Goal: Task Accomplishment & Management: Use online tool/utility

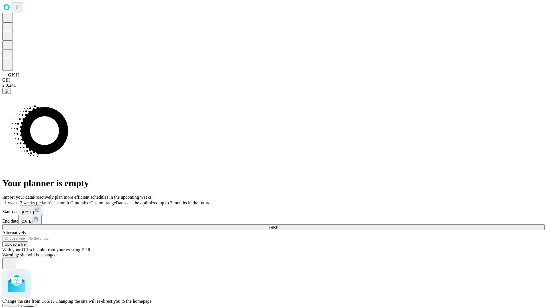
click at [34, 305] on span "Confirm" at bounding box center [27, 307] width 13 height 4
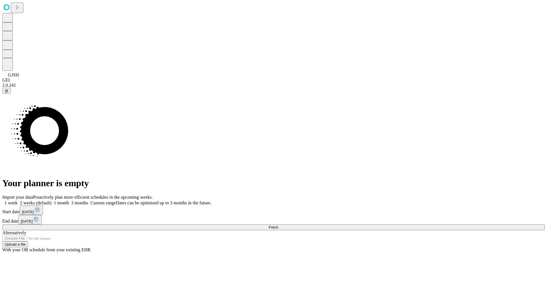
click at [52, 201] on label "2 weeks (default)" at bounding box center [35, 203] width 34 height 5
click at [278, 225] on span "Fetch" at bounding box center [272, 227] width 9 height 4
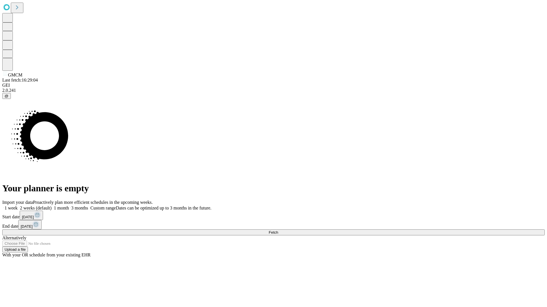
click at [278, 231] on span "Fetch" at bounding box center [272, 233] width 9 height 4
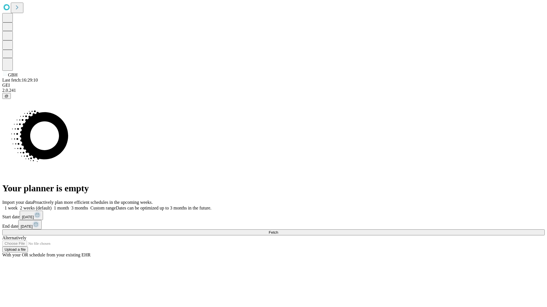
click at [52, 206] on label "2 weeks (default)" at bounding box center [35, 208] width 34 height 5
click at [278, 231] on span "Fetch" at bounding box center [272, 233] width 9 height 4
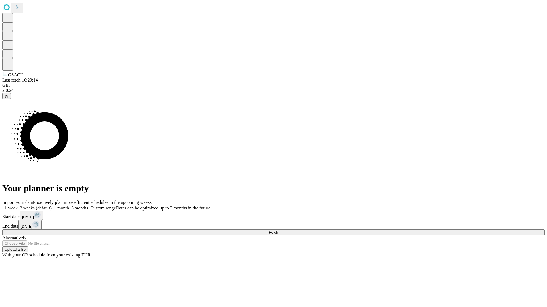
click at [52, 206] on label "2 weeks (default)" at bounding box center [35, 208] width 34 height 5
click at [278, 231] on span "Fetch" at bounding box center [272, 233] width 9 height 4
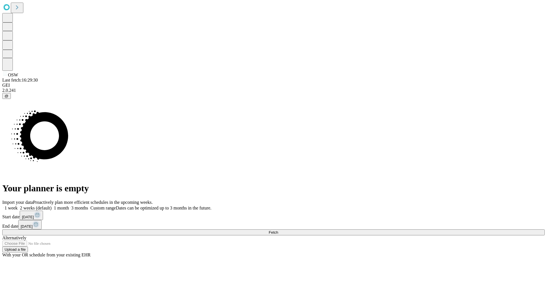
click at [52, 206] on label "2 weeks (default)" at bounding box center [35, 208] width 34 height 5
click at [278, 231] on span "Fetch" at bounding box center [272, 233] width 9 height 4
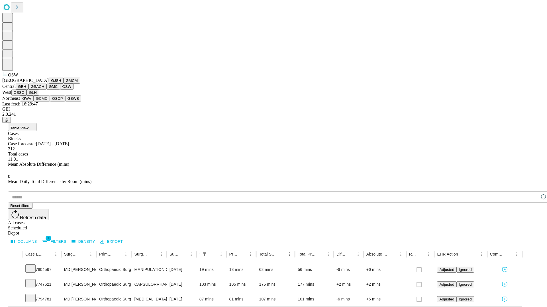
click at [27, 96] on button "OSSC" at bounding box center [18, 93] width 15 height 6
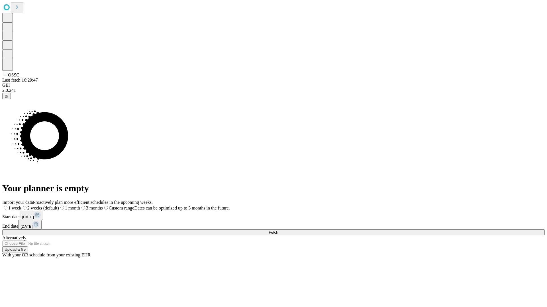
click at [59, 206] on label "2 weeks (default)" at bounding box center [40, 208] width 38 height 5
click at [278, 231] on span "Fetch" at bounding box center [272, 233] width 9 height 4
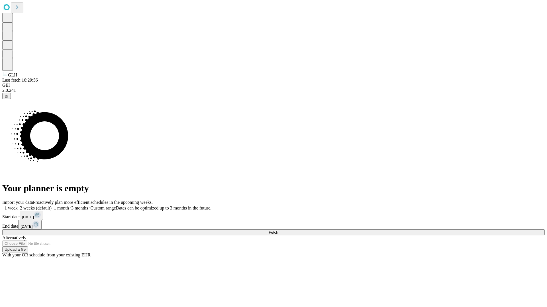
click at [52, 206] on label "2 weeks (default)" at bounding box center [35, 208] width 34 height 5
click at [278, 231] on span "Fetch" at bounding box center [272, 233] width 9 height 4
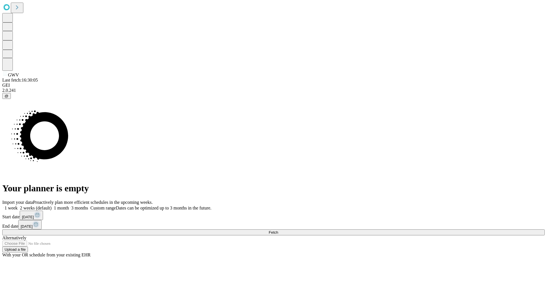
click at [52, 206] on label "2 weeks (default)" at bounding box center [35, 208] width 34 height 5
click at [278, 231] on span "Fetch" at bounding box center [272, 233] width 9 height 4
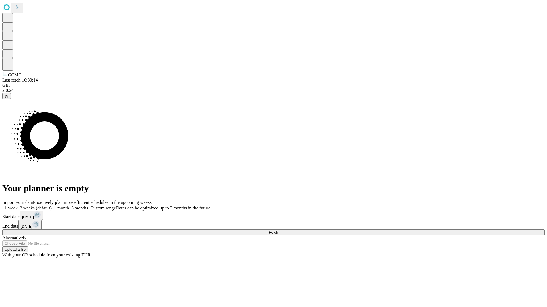
click at [52, 206] on label "2 weeks (default)" at bounding box center [35, 208] width 34 height 5
click at [278, 231] on span "Fetch" at bounding box center [272, 233] width 9 height 4
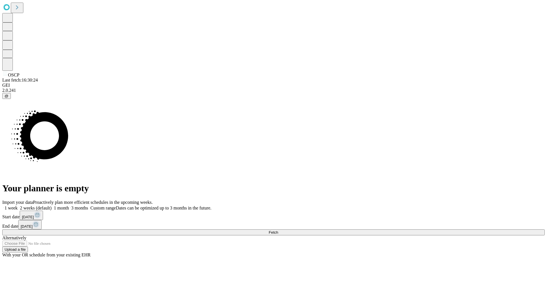
click at [278, 231] on span "Fetch" at bounding box center [272, 233] width 9 height 4
